Goal: Navigation & Orientation: Find specific page/section

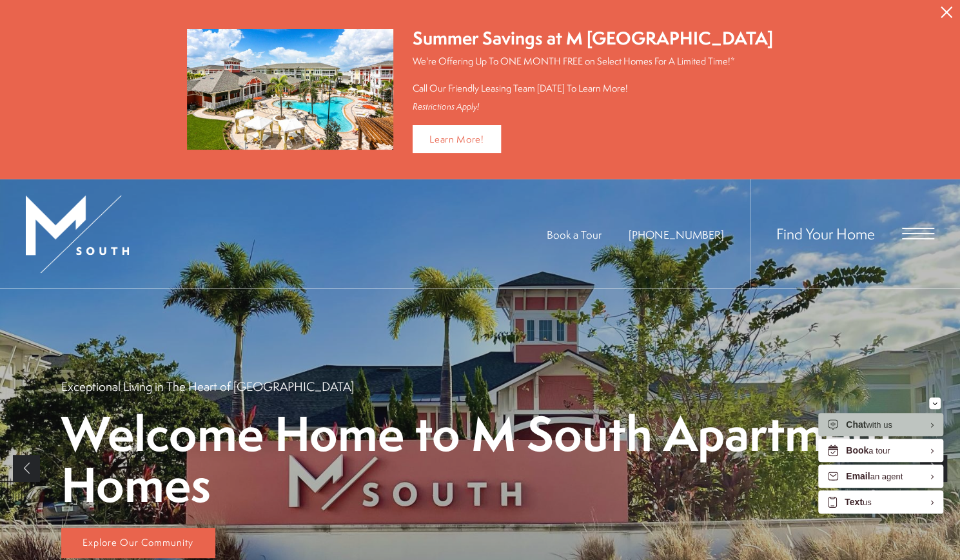
click at [927, 228] on span "Open Menu" at bounding box center [918, 234] width 32 height 12
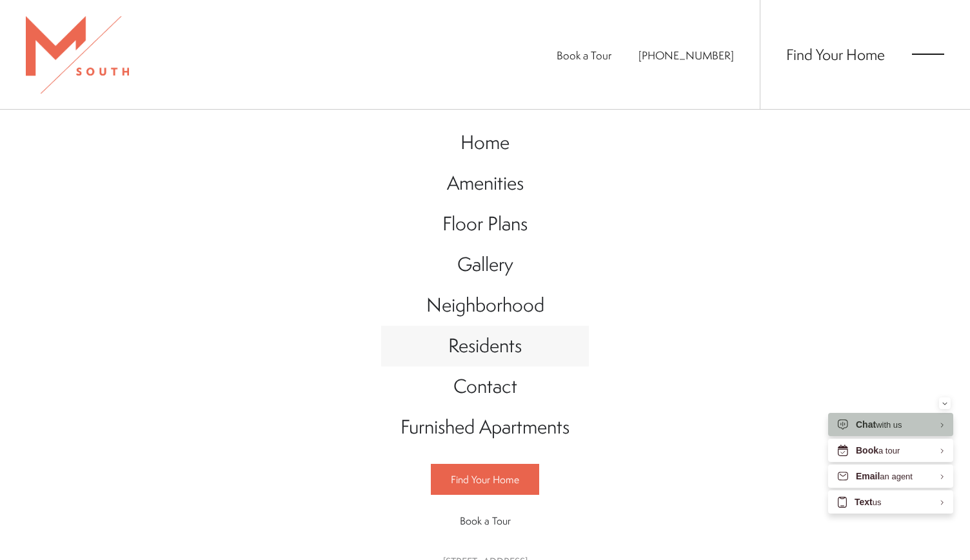
click at [499, 351] on span "Residents" at bounding box center [485, 345] width 74 height 26
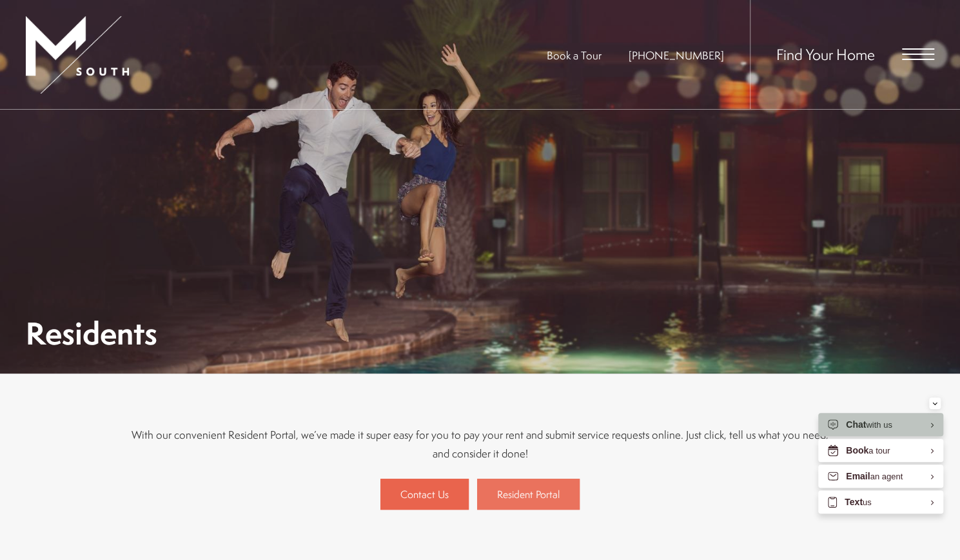
click at [503, 492] on span "Resident Portal" at bounding box center [528, 494] width 63 height 14
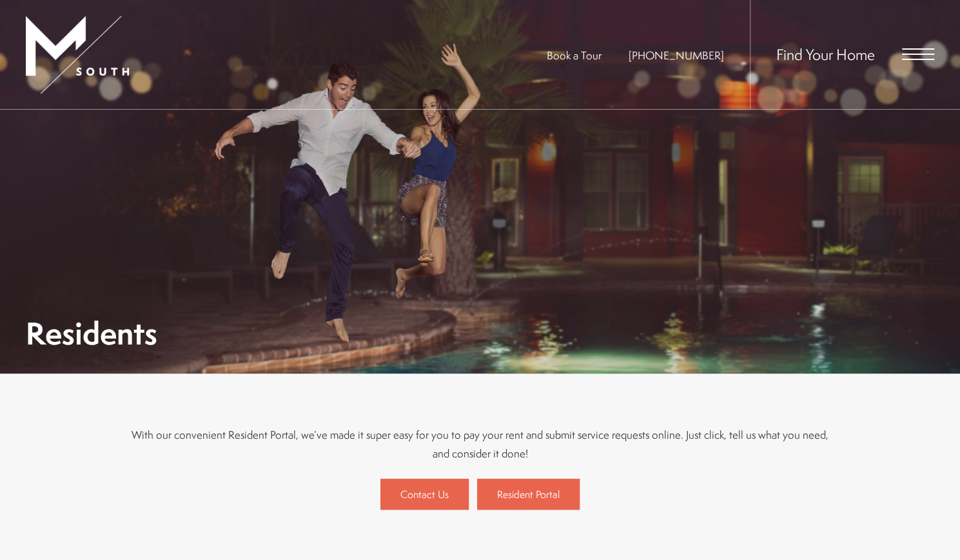
click at [906, 56] on span "Open Menu" at bounding box center [918, 54] width 32 height 12
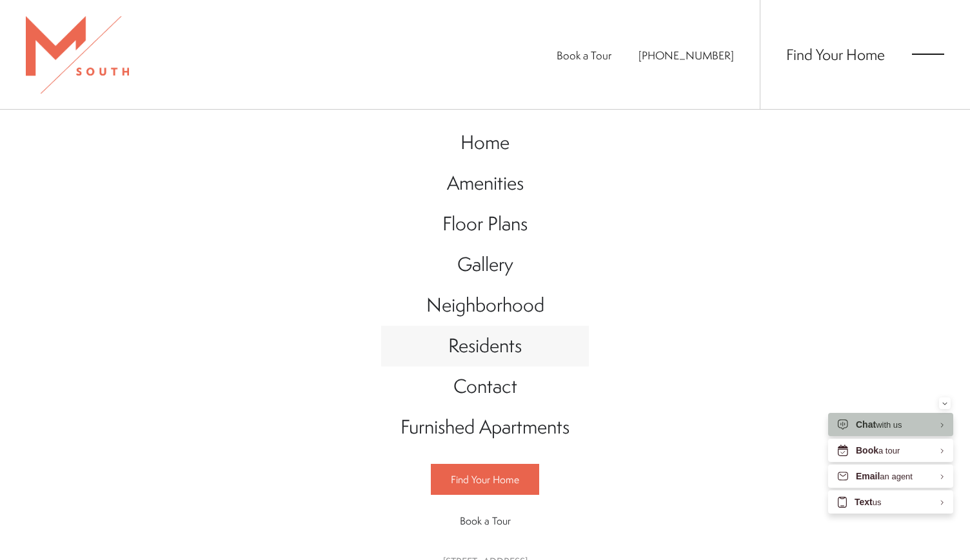
click at [504, 350] on span "Residents" at bounding box center [485, 345] width 74 height 26
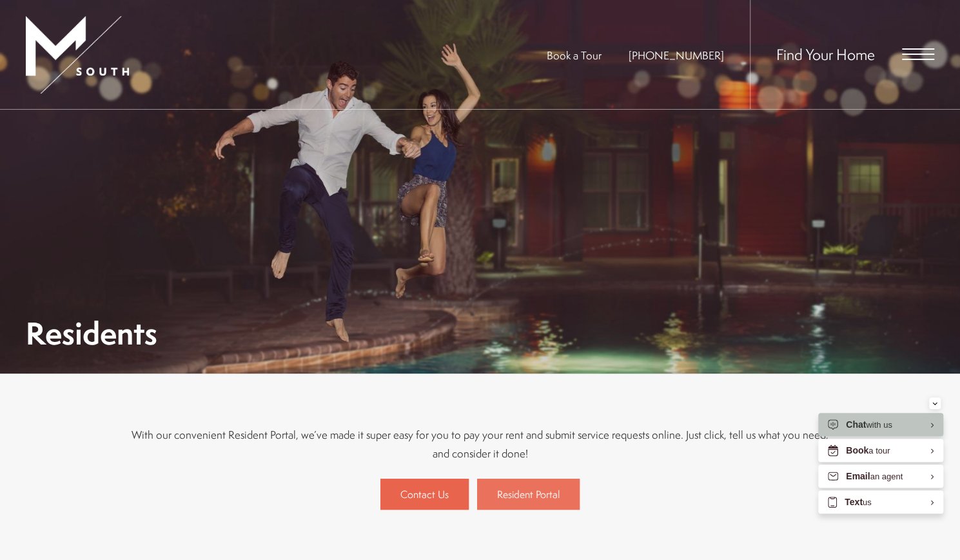
click at [515, 498] on span "Resident Portal" at bounding box center [528, 494] width 63 height 14
